Goal: Register for event/course

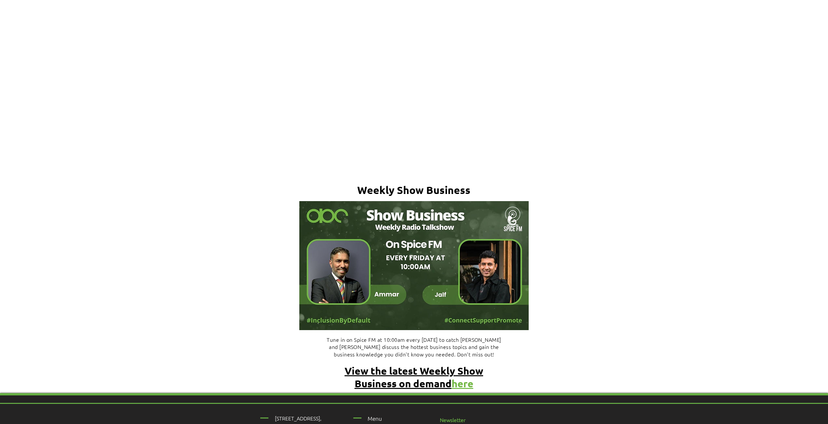
scroll to position [2586, 0]
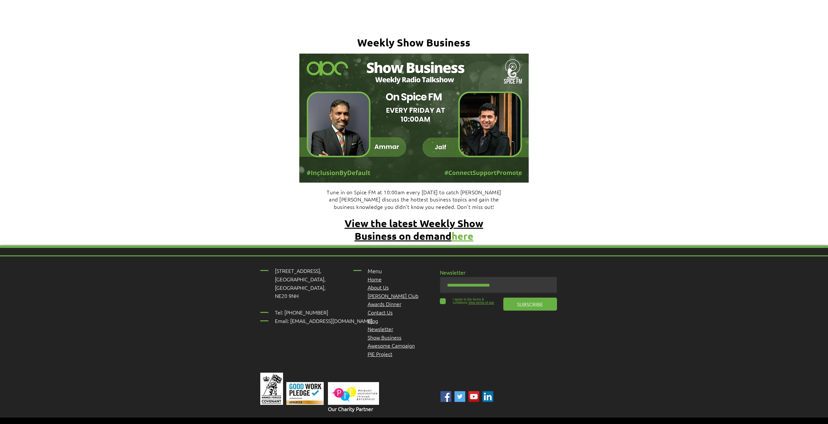
click at [391, 252] on span "Awards Dinner" at bounding box center [384, 303] width 34 height 7
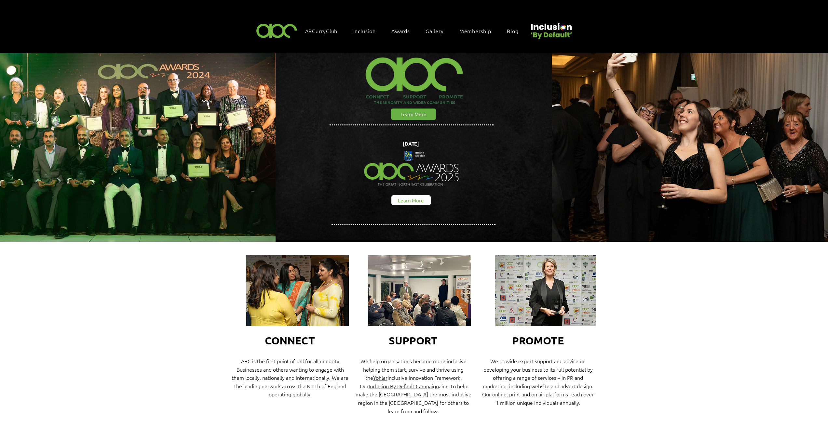
click at [398, 199] on link "Learn More" at bounding box center [410, 200] width 39 height 10
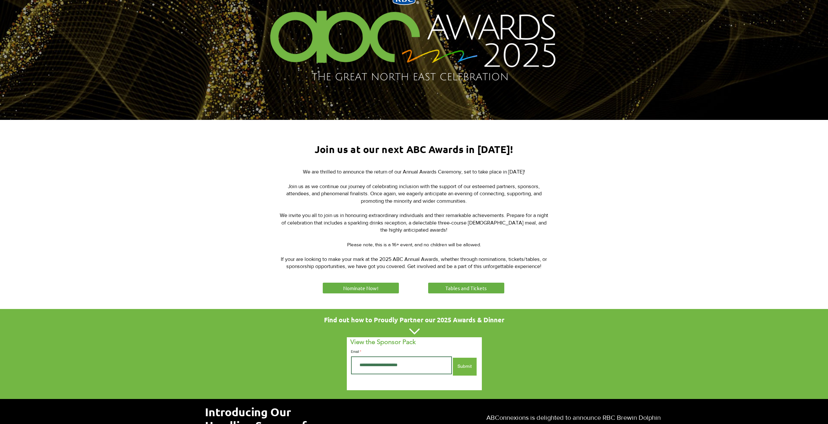
scroll to position [130, 0]
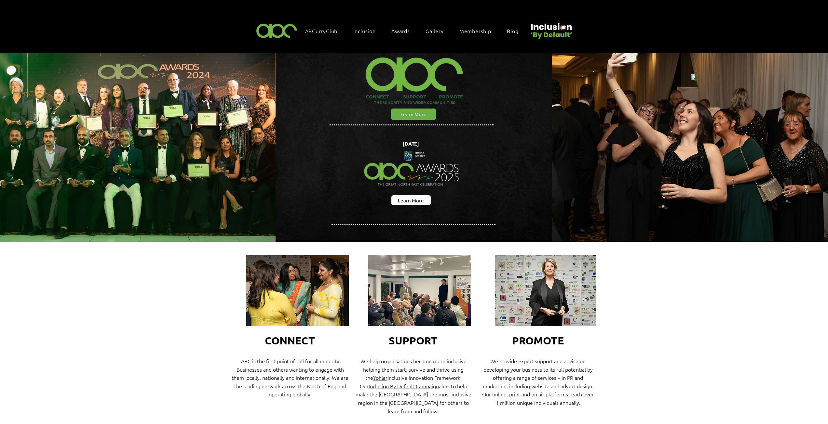
click at [494, 252] on div at bounding box center [414, 339] width 828 height 195
